Goal: Book appointment/travel/reservation

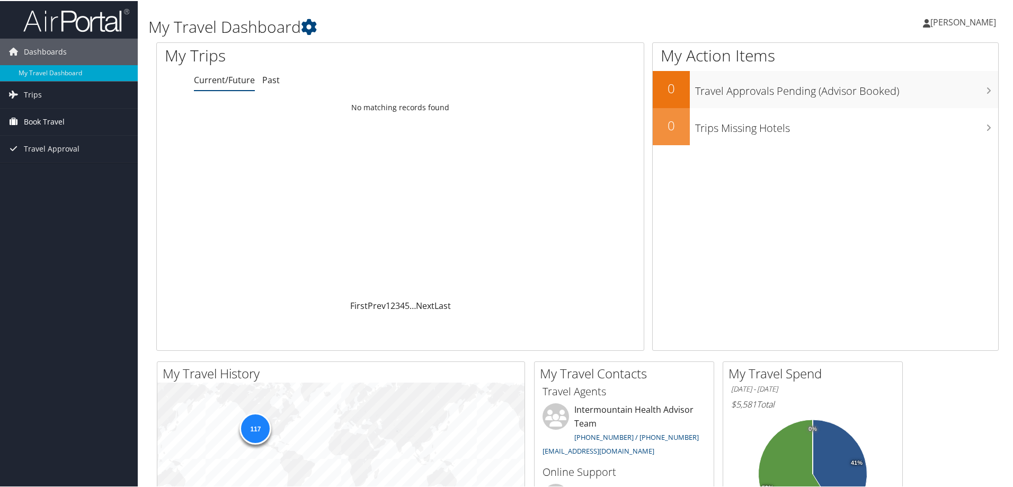
click at [33, 114] on span "Book Travel" at bounding box center [44, 121] width 41 height 26
click at [36, 138] on link "Agent Booking Request" at bounding box center [69, 142] width 138 height 16
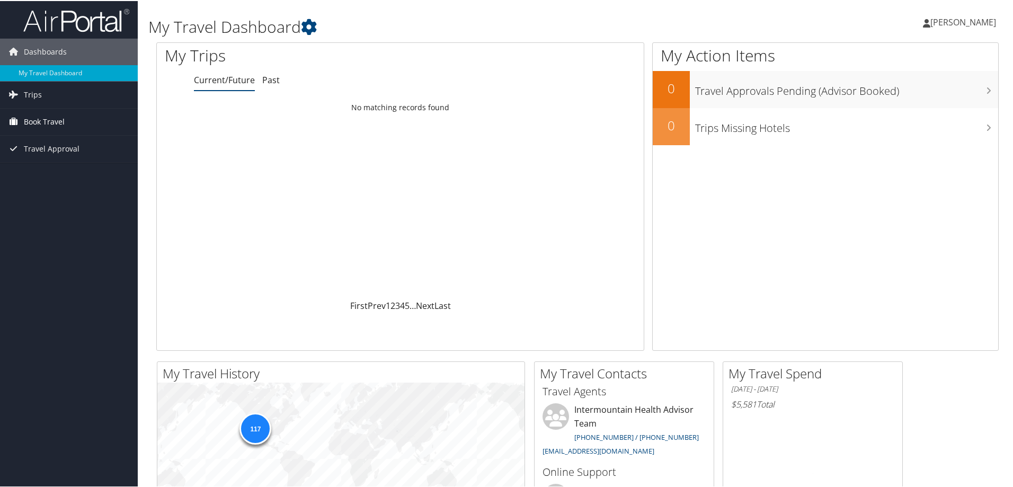
click at [35, 115] on span "Book Travel" at bounding box center [44, 121] width 41 height 26
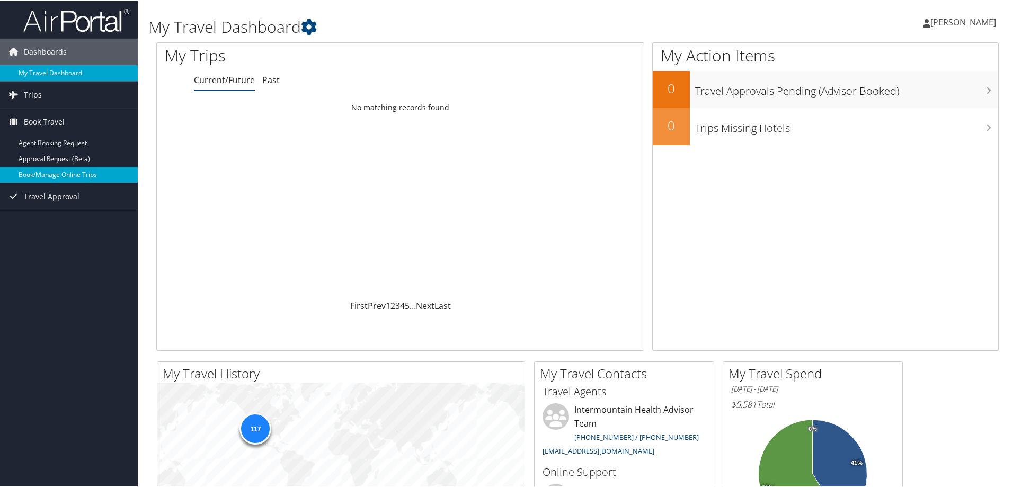
click at [38, 171] on link "Book/Manage Online Trips" at bounding box center [69, 174] width 138 height 16
